Goal: Task Accomplishment & Management: Complete application form

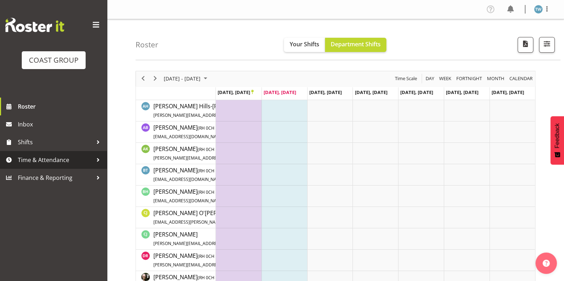
click at [55, 160] on span "Time & Attendance" at bounding box center [55, 160] width 75 height 11
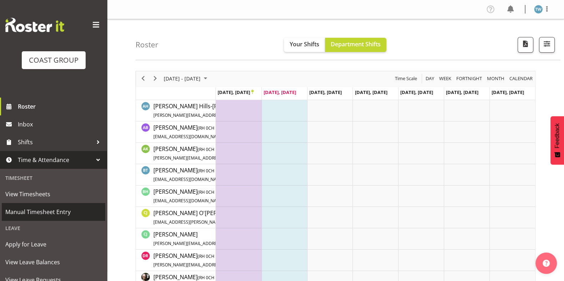
click at [44, 211] on span "Manual Timesheet Entry" at bounding box center [53, 212] width 96 height 11
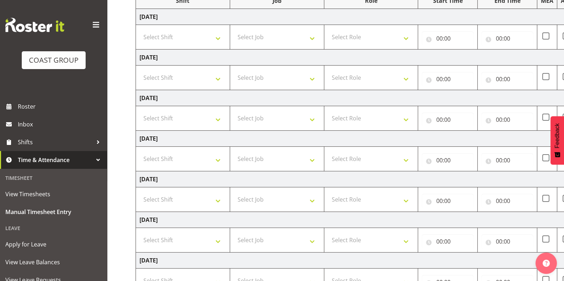
scroll to position [161, 0]
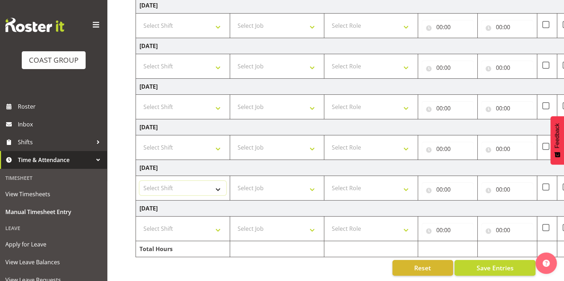
click at [212, 183] on select "Select Shift CHC SIGN ADMIN (LEAVE ALONE, DONT MAKE INACTIVE) DW CHC ARK WORK D…" at bounding box center [182, 188] width 87 height 14
select select "62215"
click at [139, 181] on select "Select Shift CHC SIGN ADMIN (LEAVE ALONE, DONT MAKE INACTIVE) DW CHC ARK WORK D…" at bounding box center [182, 188] width 87 height 14
click at [350, 183] on select "Select Role ACCOUNT MANAGER DW" at bounding box center [371, 188] width 87 height 14
select select "216"
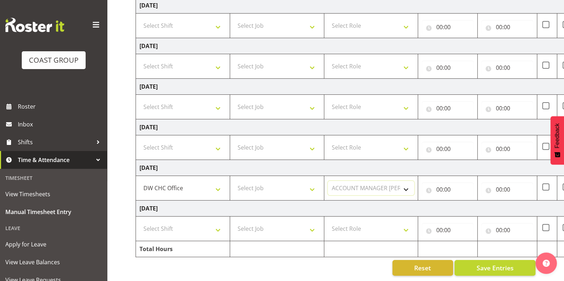
click at [328, 181] on select "Select Role ACCOUNT MANAGER DW" at bounding box center [371, 188] width 87 height 14
click at [449, 182] on input "00:00" at bounding box center [447, 189] width 52 height 14
click at [468, 201] on select "00 01 02 03 04 05 06 07 08 09 10 11 12 13 14 15 16 17 18 19 20 21 22 23" at bounding box center [470, 208] width 16 height 14
select select "7"
click at [462, 201] on select "00 01 02 03 04 05 06 07 08 09 10 11 12 13 14 15 16 17 18 19 20 21 22 23" at bounding box center [470, 208] width 16 height 14
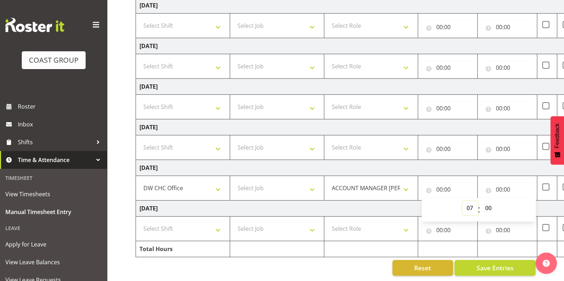
type input "07:00"
click at [490, 201] on select "00 01 02 03 04 05 06 07 08 09 10 11 12 13 14 15 16 17 18 19 20 21 22 23 24 25 2…" at bounding box center [488, 208] width 16 height 14
select select "30"
click at [480, 201] on select "00 01 02 03 04 05 06 07 08 09 10 11 12 13 14 15 16 17 18 19 20 21 22 23 24 25 2…" at bounding box center [488, 208] width 16 height 14
type input "07:30"
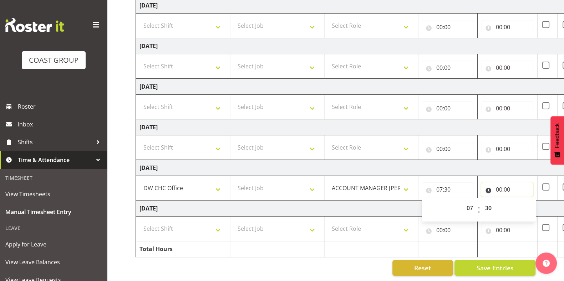
click at [504, 182] on input "00:00" at bounding box center [507, 189] width 52 height 14
click at [529, 201] on select "00 01 02 03 04 05 06 07 08 09 10 11 12 13 14 15 16 17 18 19 20 21 22 23" at bounding box center [529, 208] width 16 height 14
click at [502, 167] on td "Monday 22nd September 2025" at bounding box center [385, 168] width 499 height 16
click at [499, 183] on input "00:00" at bounding box center [507, 189] width 52 height 14
click at [529, 203] on select "00 01 02 03 04 05 06 07 08 09 10 11 12 13 14 15 16 17 18 19 20 21 22 23" at bounding box center [529, 208] width 16 height 14
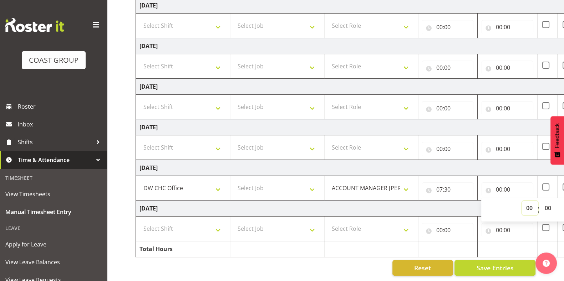
select select "16"
click at [521, 201] on select "00 01 02 03 04 05 06 07 08 09 10 11 12 13 14 15 16 17 18 19 20 21 22 23" at bounding box center [529, 208] width 16 height 14
type input "16:00"
click at [546, 201] on select "00 01 02 03 04 05 06 07 08 09 10 11 12 13 14 15 16 17 18 19 20 21 22 23 24 25 2…" at bounding box center [548, 208] width 16 height 14
select select "45"
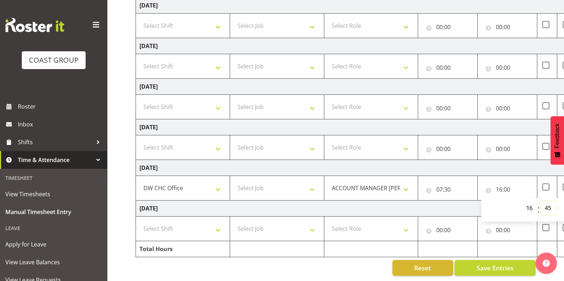
click at [540, 201] on select "00 01 02 03 04 05 06 07 08 09 10 11 12 13 14 15 16 17 18 19 20 21 22 23 24 25 2…" at bounding box center [548, 208] width 16 height 14
type input "16:45"
click at [508, 163] on td "Monday 22nd September 2025" at bounding box center [385, 168] width 499 height 16
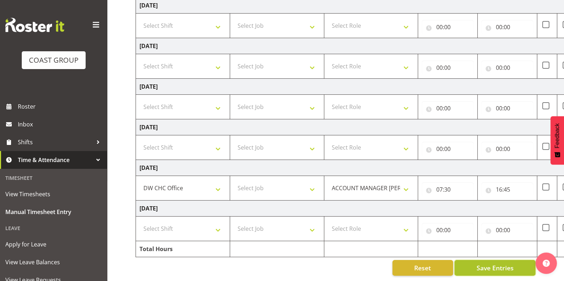
click at [501, 263] on span "Save Entries" at bounding box center [494, 267] width 37 height 9
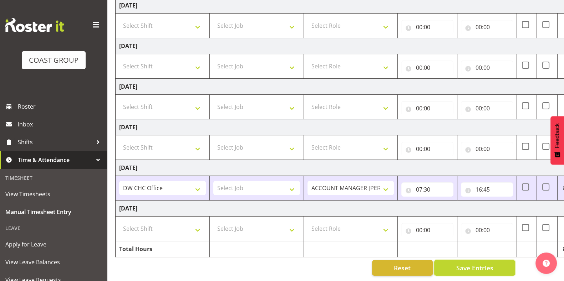
scroll to position [0, 20]
click at [161, 62] on select "Select Shift CHC SIGN ADMIN (LEAVE ALONE, DONT MAKE INACTIVE) DW CHC ARK WORK D…" at bounding box center [162, 66] width 87 height 14
click at [187, 222] on select "Select Shift CHC SIGN ADMIN (LEAVE ALONE, DONT MAKE INACTIVE) DW CHC ARK WORK D…" at bounding box center [162, 229] width 87 height 14
select select "62215"
click at [119, 222] on select "Select Shift CHC SIGN ADMIN (LEAVE ALONE, DONT MAKE INACTIVE) DW CHC ARK WORK D…" at bounding box center [162, 229] width 87 height 14
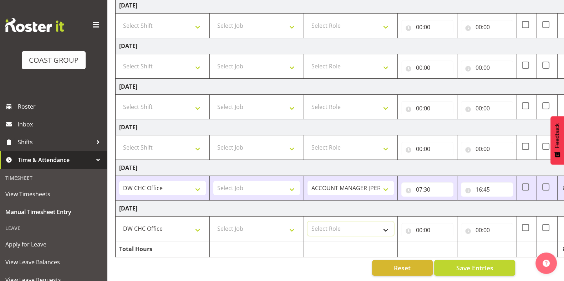
click at [327, 222] on select "Select Role ACCOUNT MANAGER DW" at bounding box center [350, 229] width 87 height 14
select select "216"
click at [307, 222] on select "Select Role ACCOUNT MANAGER DW" at bounding box center [350, 229] width 87 height 14
click at [425, 223] on input "00:00" at bounding box center [427, 230] width 52 height 14
click at [451, 242] on select "00 01 02 03 04 05 06 07 08 09 10 11 12 13 14 15 16 17 18 19 20 21 22 23" at bounding box center [450, 249] width 16 height 14
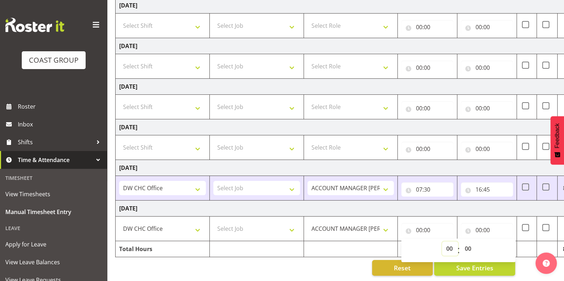
select select "8"
click at [442, 242] on select "00 01 02 03 04 05 06 07 08 09 10 11 12 13 14 15 16 17 18 19 20 21 22 23" at bounding box center [450, 249] width 16 height 14
type input "08:00"
click at [476, 225] on input "00:00" at bounding box center [487, 230] width 52 height 14
click at [506, 242] on select "00 01 02 03 04 05 06 07 08 09 10 11 12 13 14 15 16 17 18 19 20 21 22 23" at bounding box center [509, 249] width 16 height 14
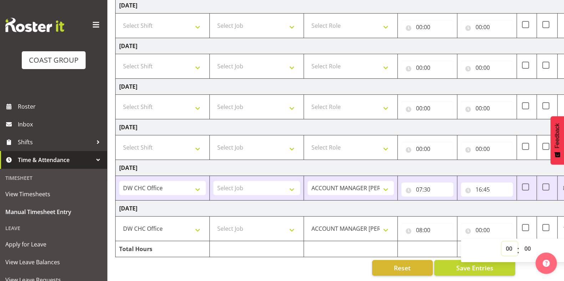
select select "16"
click at [501, 242] on select "00 01 02 03 04 05 06 07 08 09 10 11 12 13 14 15 16 17 18 19 20 21 22 23" at bounding box center [509, 249] width 16 height 14
type input "16:00"
click at [527, 242] on select "00 01 02 03 04 05 06 07 08 09 10 11 12 13 14 15 16 17 18 19 20 21 22 23 24 25 2…" at bounding box center [528, 249] width 16 height 14
select select "30"
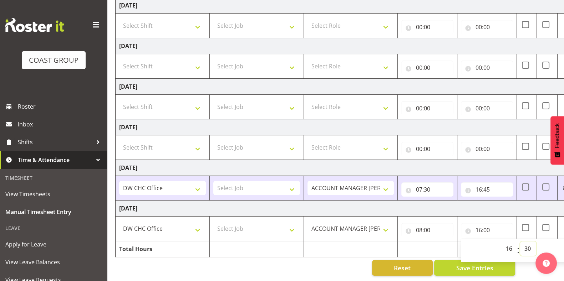
click at [520, 242] on select "00 01 02 03 04 05 06 07 08 09 10 11 12 13 14 15 16 17 18 19 20 21 22 23 24 25 2…" at bounding box center [528, 249] width 16 height 14
type input "16:30"
click at [473, 206] on td "Tuesday 23rd September 2025" at bounding box center [364, 209] width 499 height 16
click at [472, 263] on span "Save Entries" at bounding box center [474, 267] width 37 height 9
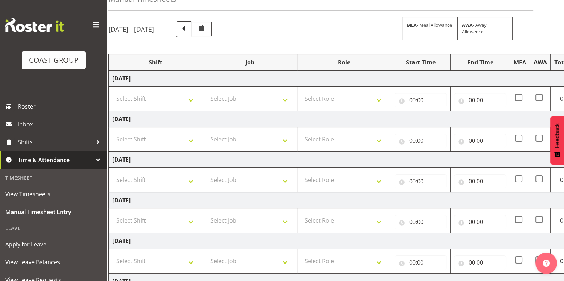
scroll to position [44, 0]
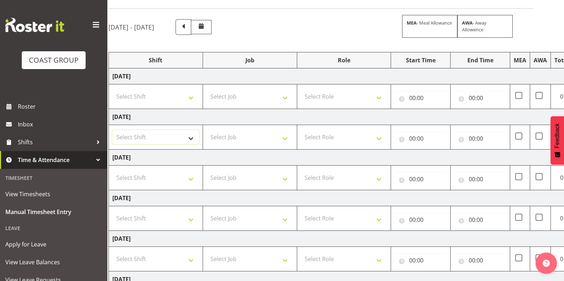
click at [181, 138] on select "Select Shift CHC SIGN ADMIN (LEAVE ALONE, DONT MAKE INACTIVE) DW CHC ARK WORK D…" at bounding box center [155, 137] width 87 height 14
select select "62215"
click at [112, 130] on select "Select Shift CHC SIGN ADMIN (LEAVE ALONE, DONT MAKE INACTIVE) DW CHC ARK WORK D…" at bounding box center [155, 137] width 87 height 14
click at [315, 140] on select "Select Role ACCOUNT MANAGER DW" at bounding box center [343, 137] width 87 height 14
select select "216"
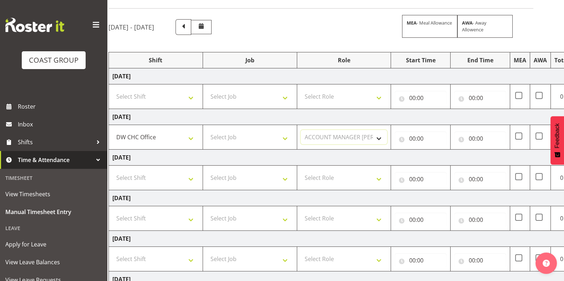
click at [300, 130] on select "Select Role ACCOUNT MANAGER DW" at bounding box center [343, 137] width 87 height 14
click at [415, 138] on input "00:00" at bounding box center [420, 139] width 52 height 14
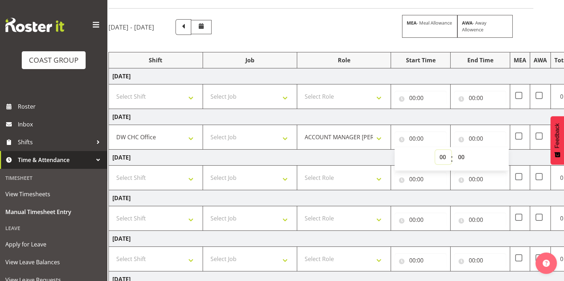
click at [442, 155] on select "00 01 02 03 04 05 06 07 08 09 10 11 12 13 14 15 16 17 18 19 20 21 22 23" at bounding box center [443, 157] width 16 height 14
select select "7"
click at [435, 150] on select "00 01 02 03 04 05 06 07 08 09 10 11 12 13 14 15 16 17 18 19 20 21 22 23" at bounding box center [443, 157] width 16 height 14
type input "07:00"
click at [462, 157] on select "00 01 02 03 04 05 06 07 08 09 10 11 12 13 14 15 16 17 18 19 20 21 22 23 24 25 2…" at bounding box center [461, 157] width 16 height 14
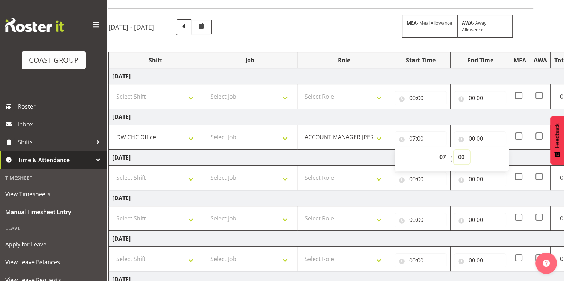
select select "30"
click at [453, 150] on select "00 01 02 03 04 05 06 07 08 09 10 11 12 13 14 15 16 17 18 19 20 21 22 23 24 25 2…" at bounding box center [461, 157] width 16 height 14
type input "07:30"
click at [474, 137] on input "00:00" at bounding box center [480, 139] width 52 height 14
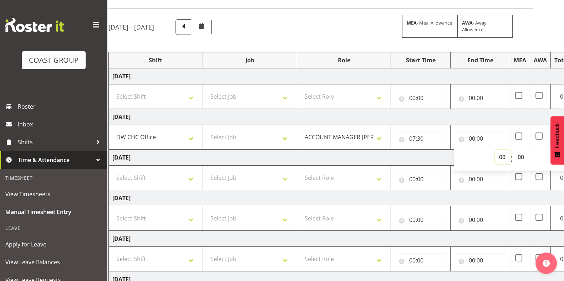
click at [499, 151] on select "00 01 02 03 04 05 06 07 08 09 10 11 12 13 14 15 16 17 18 19 20 21 22 23" at bounding box center [502, 157] width 16 height 14
select select "16"
click at [494, 150] on select "00 01 02 03 04 05 06 07 08 09 10 11 12 13 14 15 16 17 18 19 20 21 22 23" at bounding box center [502, 157] width 16 height 14
type input "16:00"
click at [520, 155] on select "00 01 02 03 04 05 06 07 08 09 10 11 12 13 14 15 16 17 18 19 20 21 22 23 24 25 2…" at bounding box center [521, 157] width 16 height 14
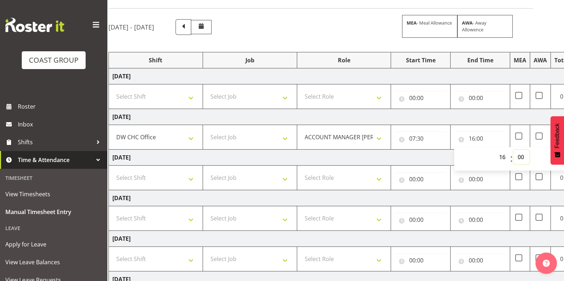
select select "30"
click at [513, 150] on select "00 01 02 03 04 05 06 07 08 09 10 11 12 13 14 15 16 17 18 19 20 21 22 23 24 25 2…" at bounding box center [521, 157] width 16 height 14
type input "16:30"
click at [506, 116] on td "Thursday 18th September 2025" at bounding box center [358, 117] width 499 height 16
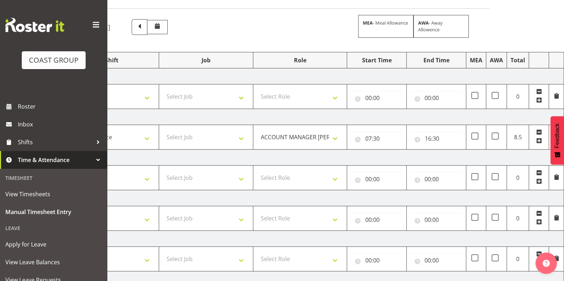
scroll to position [161, 0]
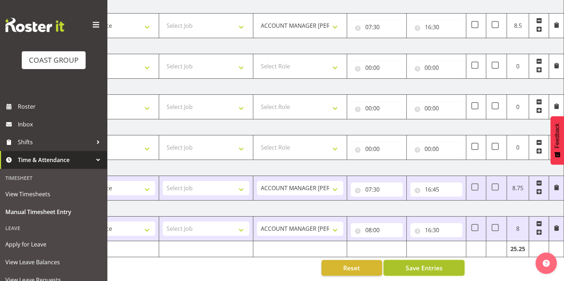
click at [421, 263] on span "Save Entries" at bounding box center [423, 267] width 37 height 9
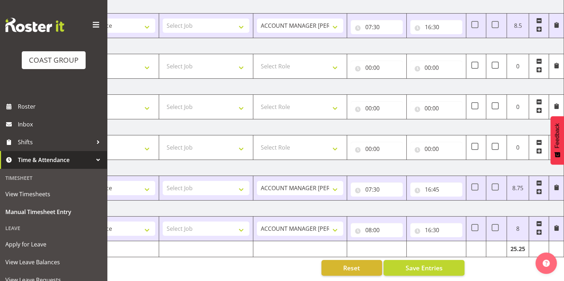
click at [224, 119] on td "Sunday 21st September 2025" at bounding box center [314, 127] width 499 height 16
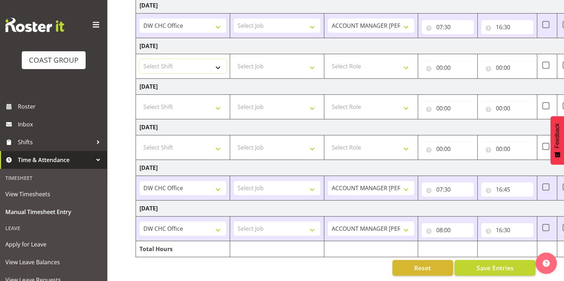
click at [206, 61] on select "Select Shift CHC SIGN ADMIN (LEAVE ALONE, DONT MAKE INACTIVE) DW CHC ARK WORK D…" at bounding box center [182, 66] width 87 height 14
select select "62215"
click at [139, 59] on select "Select Shift CHC SIGN ADMIN (LEAVE ALONE, DONT MAKE INACTIVE) DW CHC ARK WORK D…" at bounding box center [182, 66] width 87 height 14
click at [361, 59] on select "Select Role ACCOUNT MANAGER DW" at bounding box center [371, 66] width 87 height 14
click at [386, 59] on select "Select Role ACCOUNT MANAGER DW" at bounding box center [371, 66] width 87 height 14
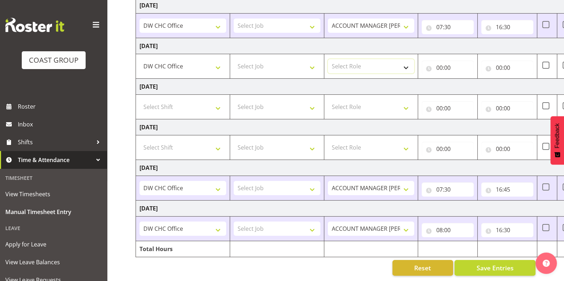
select select "216"
click at [328, 59] on select "Select Role ACCOUNT MANAGER DW" at bounding box center [371, 66] width 87 height 14
click at [440, 61] on input "00:00" at bounding box center [447, 68] width 52 height 14
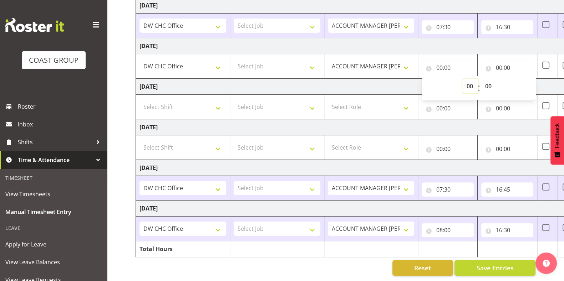
click at [468, 79] on select "00 01 02 03 04 05 06 07 08 09 10 11 12 13 14 15 16 17 18 19 20 21 22 23" at bounding box center [470, 86] width 16 height 14
select select "7"
click at [462, 79] on select "00 01 02 03 04 05 06 07 08 09 10 11 12 13 14 15 16 17 18 19 20 21 22 23" at bounding box center [470, 86] width 16 height 14
type input "07:00"
click at [489, 81] on select "00 01 02 03 04 05 06 07 08 09 10 11 12 13 14 15 16 17 18 19 20 21 22 23 24 25 2…" at bounding box center [488, 86] width 16 height 14
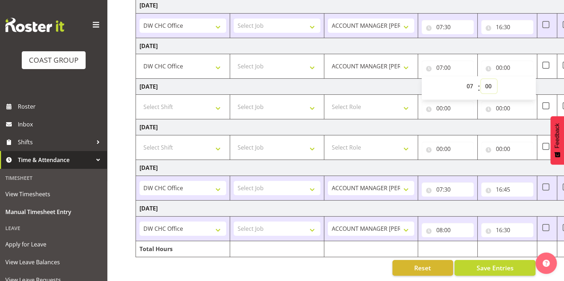
select select "45"
click at [480, 79] on select "00 01 02 03 04 05 06 07 08 09 10 11 12 13 14 15 16 17 18 19 20 21 22 23 24 25 2…" at bounding box center [488, 86] width 16 height 14
type input "07:45"
click at [508, 61] on input "00:00" at bounding box center [507, 68] width 52 height 14
click at [532, 79] on select "00 01 02 03 04 05 06 07 08 09 10 11 12 13 14 15 16 17 18 19 20 21 22 23" at bounding box center [529, 86] width 16 height 14
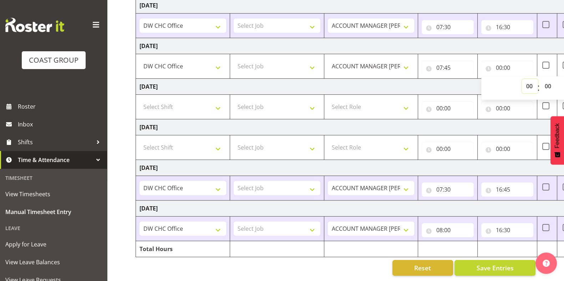
select select "16"
click at [521, 79] on select "00 01 02 03 04 05 06 07 08 09 10 11 12 13 14 15 16 17 18 19 20 21 22 23" at bounding box center [529, 86] width 16 height 14
type input "16:00"
click at [431, 83] on td "Saturday 20th September 2025" at bounding box center [385, 87] width 499 height 16
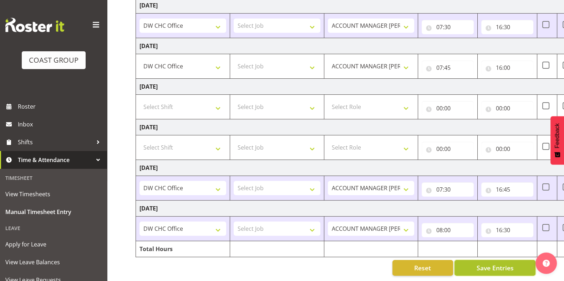
click at [503, 263] on span "Save Entries" at bounding box center [494, 267] width 37 height 9
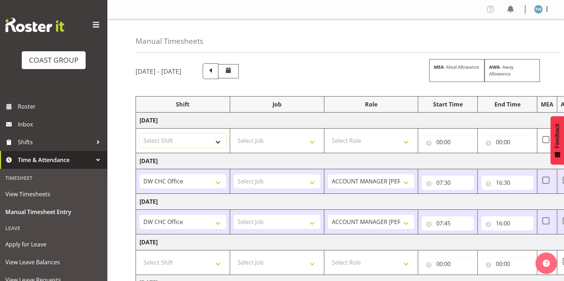
click at [189, 147] on select "Select Shift CHC SIGN ADMIN (LEAVE ALONE, DONT MAKE INACTIVE) DW CHC ARK WORK D…" at bounding box center [182, 141] width 87 height 14
select select "62215"
click at [139, 134] on select "Select Shift CHC SIGN ADMIN (LEAVE ALONE, DONT MAKE INACTIVE) DW CHC ARK WORK D…" at bounding box center [182, 141] width 87 height 14
click at [348, 134] on select "Select Role ACCOUNT MANAGER DW" at bounding box center [371, 141] width 87 height 14
select select "216"
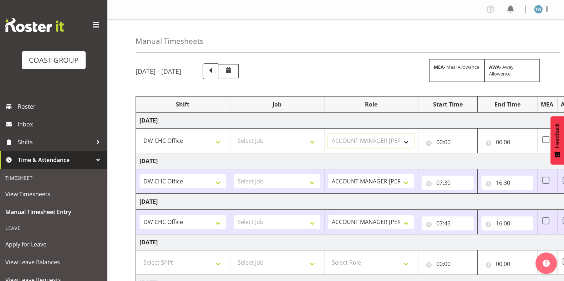
click at [328, 134] on select "Select Role ACCOUNT MANAGER DW" at bounding box center [371, 141] width 87 height 14
click at [441, 139] on input "00:00" at bounding box center [447, 142] width 52 height 14
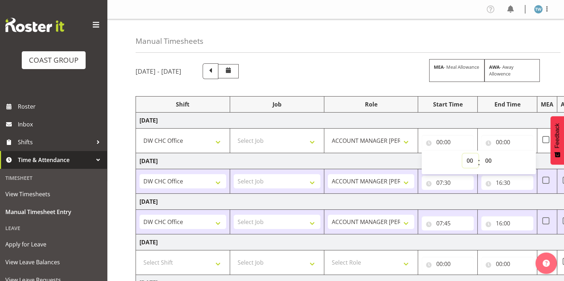
click at [470, 160] on select "00 01 02 03 04 05 06 07 08 09 10 11 12 13 14 15 16 17 18 19 20 21 22 23" at bounding box center [470, 161] width 16 height 14
select select "8"
click at [462, 154] on select "00 01 02 03 04 05 06 07 08 09 10 11 12 13 14 15 16 17 18 19 20 21 22 23" at bounding box center [470, 161] width 16 height 14
type input "08:00"
click at [506, 141] on input "00:00" at bounding box center [507, 142] width 52 height 14
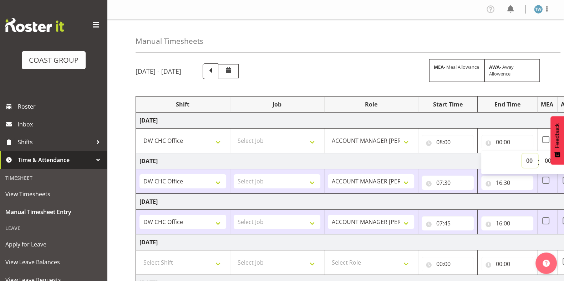
click at [526, 160] on select "00 01 02 03 04 05 06 07 08 09 10 11 12 13 14 15 16 17 18 19 20 21 22 23" at bounding box center [529, 161] width 16 height 14
select select "15"
click at [521, 154] on select "00 01 02 03 04 05 06 07 08 09 10 11 12 13 14 15 16 17 18 19 20 21 22 23" at bounding box center [529, 161] width 16 height 14
type input "15:00"
click at [376, 53] on div "Manual Timesheets September 17th - September 23rd 2025 MEA - Meal Allowance AWA…" at bounding box center [335, 228] width 457 height 418
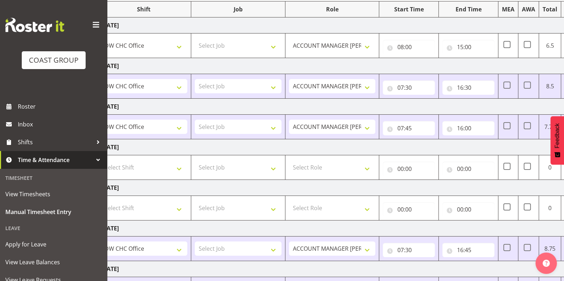
scroll to position [0, 71]
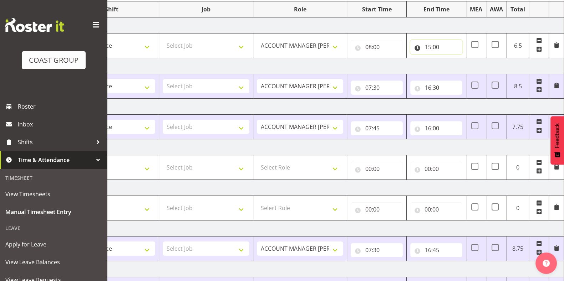
click at [435, 47] on input "15:00" at bounding box center [436, 47] width 52 height 14
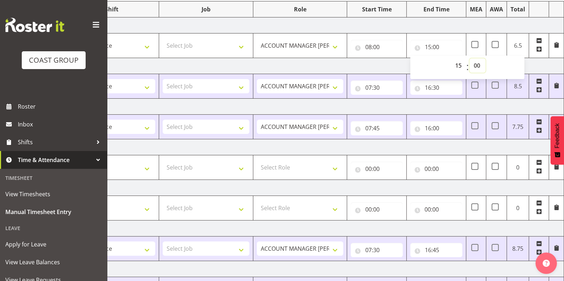
click at [479, 64] on select "00 01 02 03 04 05 06 07 08 09 10 11 12 13 14 15 16 17 18 19 20 21 22 23 24 25 2…" at bounding box center [477, 65] width 16 height 14
select select "30"
click at [469, 58] on select "00 01 02 03 04 05 06 07 08 09 10 11 12 13 14 15 16 17 18 19 20 21 22 23 24 25 2…" at bounding box center [477, 65] width 16 height 14
type input "15:30"
click at [450, 19] on td "Wednesday 17th September 2025" at bounding box center [314, 25] width 499 height 16
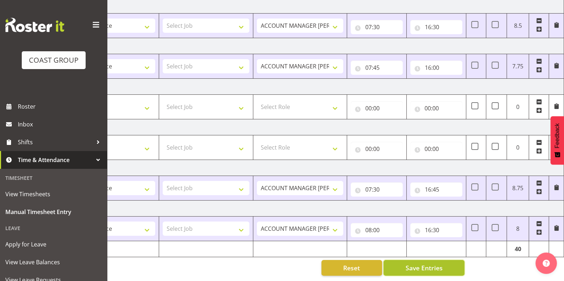
click at [434, 264] on span "Save Entries" at bounding box center [423, 267] width 37 height 9
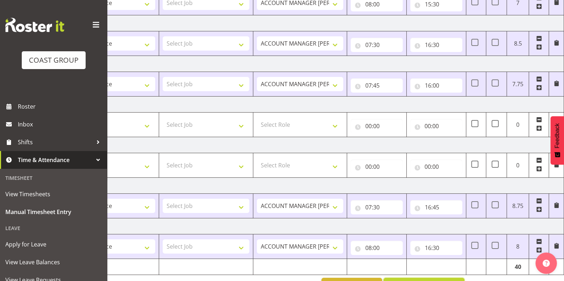
scroll to position [161, 0]
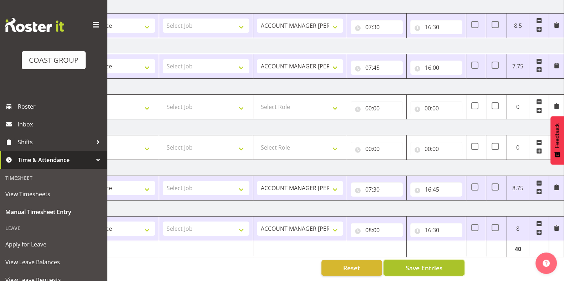
click at [437, 263] on span "Save Entries" at bounding box center [423, 267] width 37 height 9
click at [423, 263] on span "Save Entries" at bounding box center [423, 267] width 37 height 9
